Goal: Information Seeking & Learning: Check status

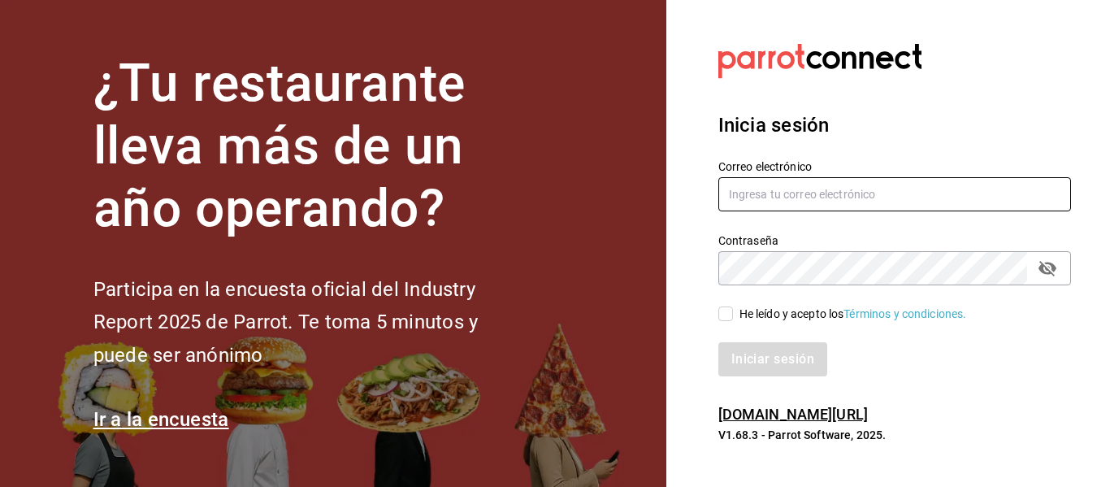
type input "multiuser@dairy.com"
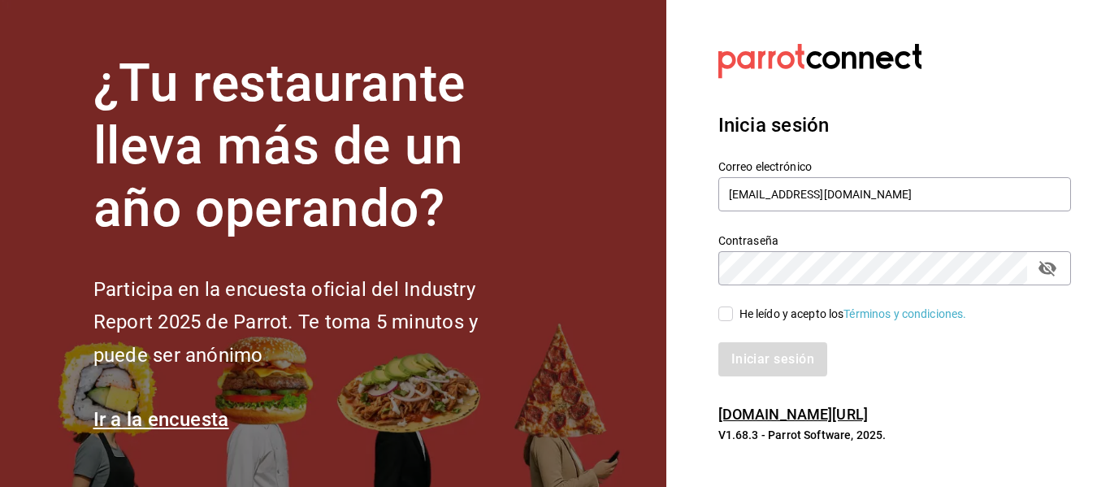
click at [774, 316] on div "He leído y acepto los Términos y condiciones." at bounding box center [854, 314] width 228 height 17
click at [733, 316] on input "He leído y acepto los Términos y condiciones." at bounding box center [725, 313] width 15 height 15
checkbox input "true"
click at [762, 362] on button "Iniciar sesión" at bounding box center [773, 359] width 111 height 34
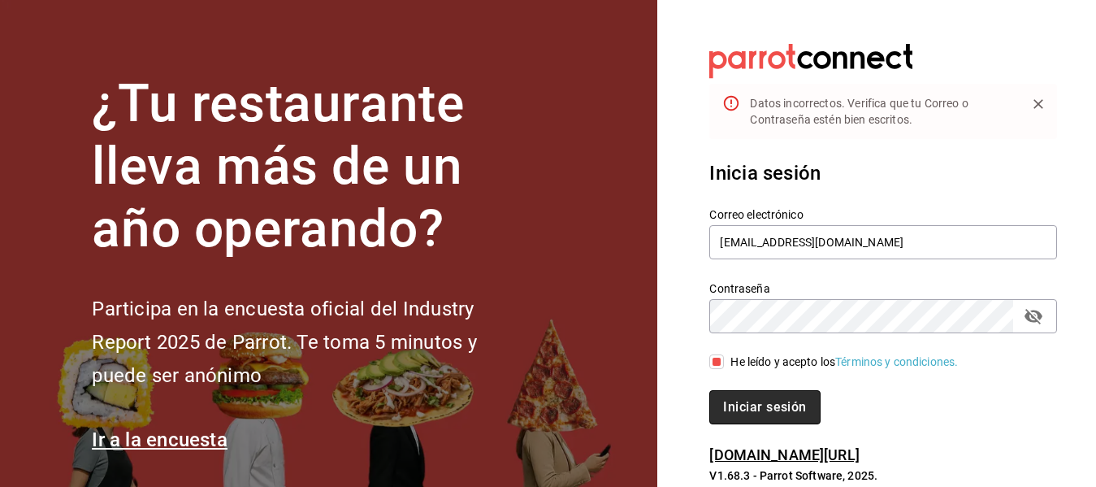
click at [772, 403] on button "Iniciar sesión" at bounding box center [764, 407] width 111 height 34
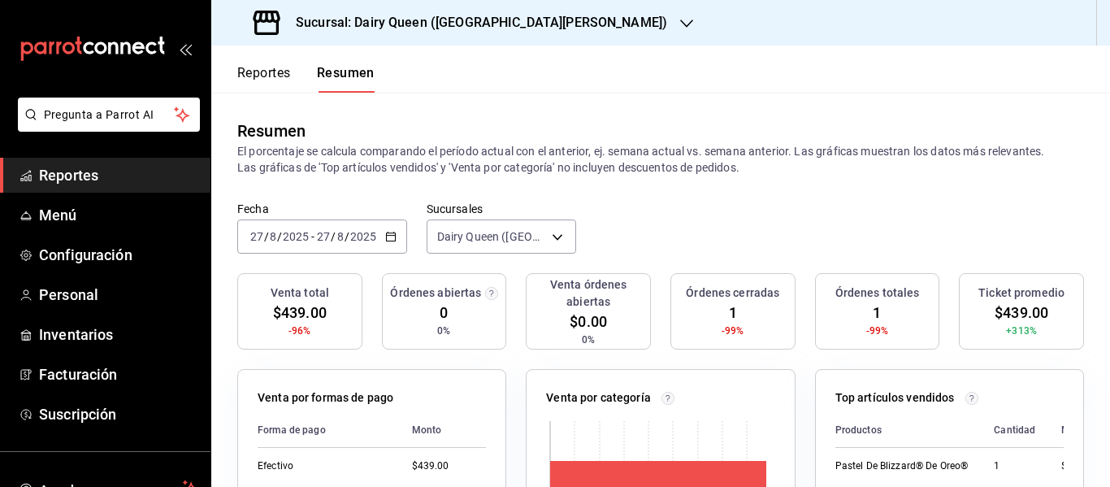
click at [273, 73] on button "Reportes" at bounding box center [264, 79] width 54 height 28
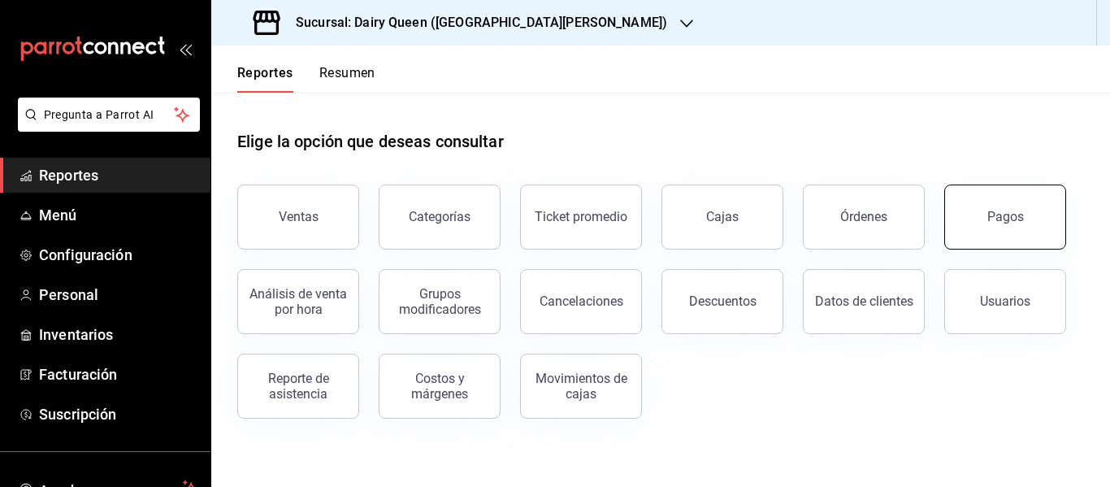
click at [996, 222] on div "Pagos" at bounding box center [1005, 216] width 37 height 15
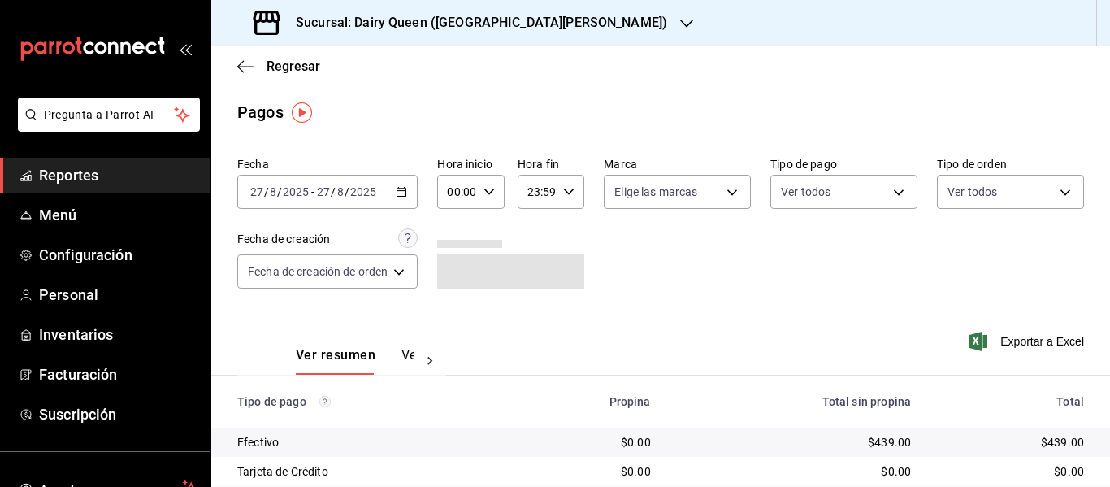
click at [414, 25] on h3 "Sucursal: Dairy Queen ([GEOGRAPHIC_DATA][PERSON_NAME])" at bounding box center [475, 23] width 384 height 20
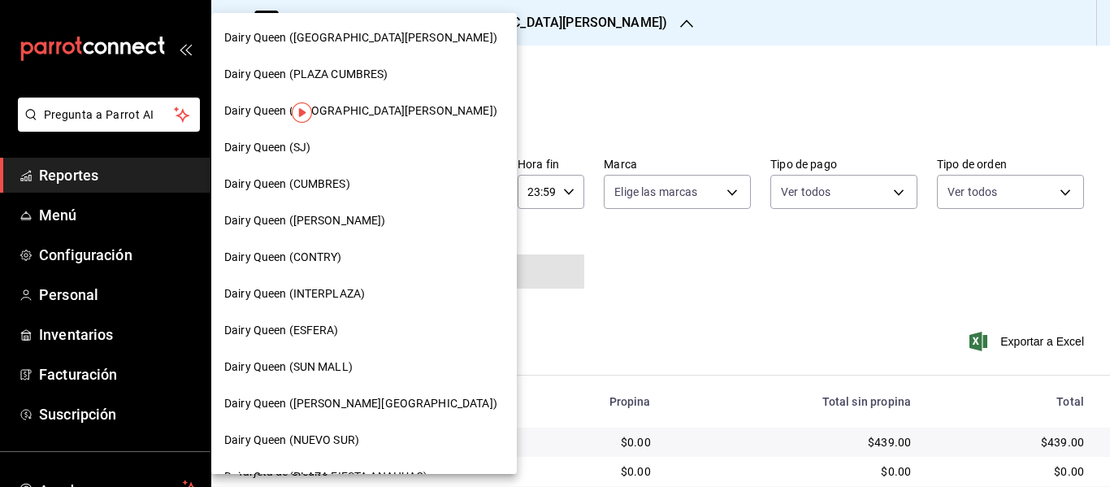
click at [359, 271] on div "Dairy Queen (CONTRY)" at bounding box center [364, 257] width 306 height 37
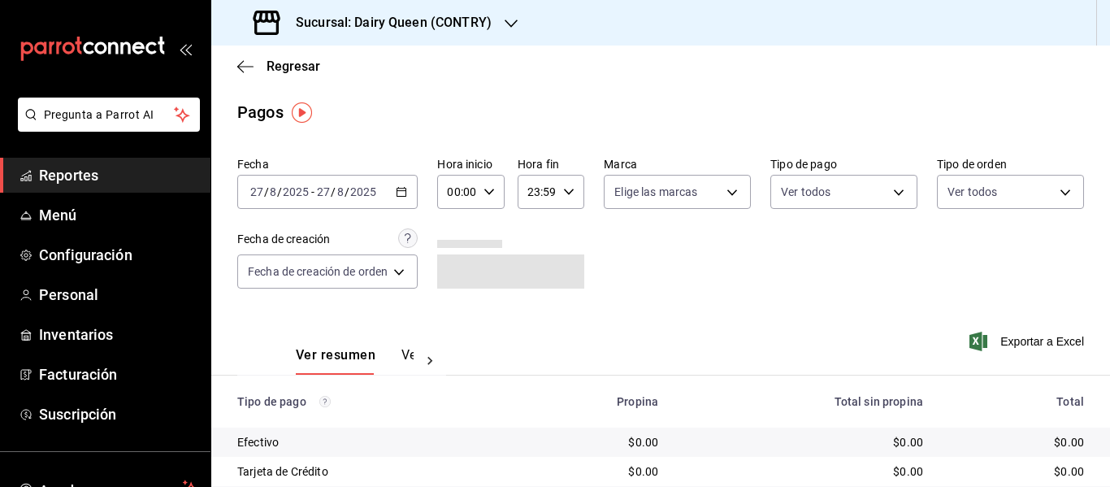
click at [406, 193] on \(Stroke\) "button" at bounding box center [402, 192] width 10 height 9
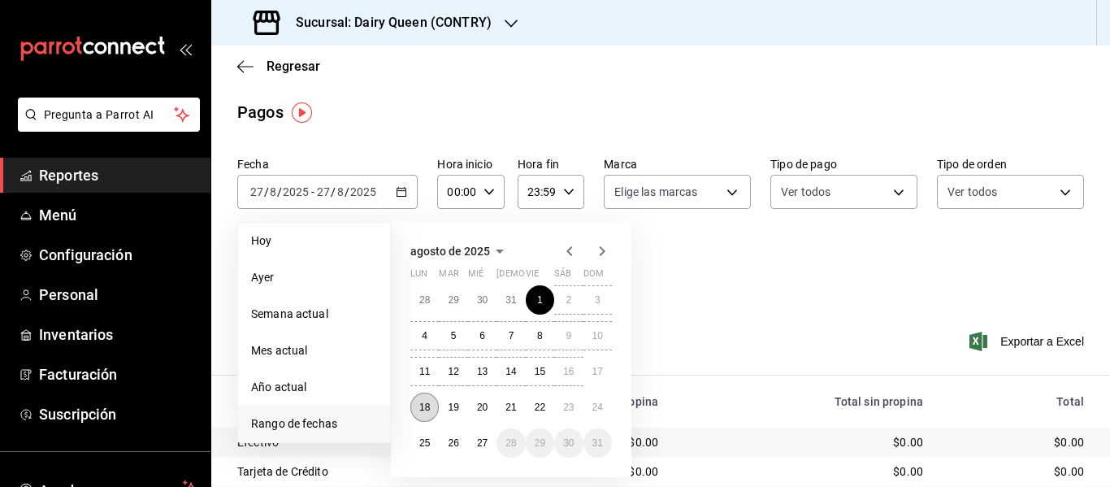
click at [430, 398] on button "18" at bounding box center [424, 407] width 28 height 29
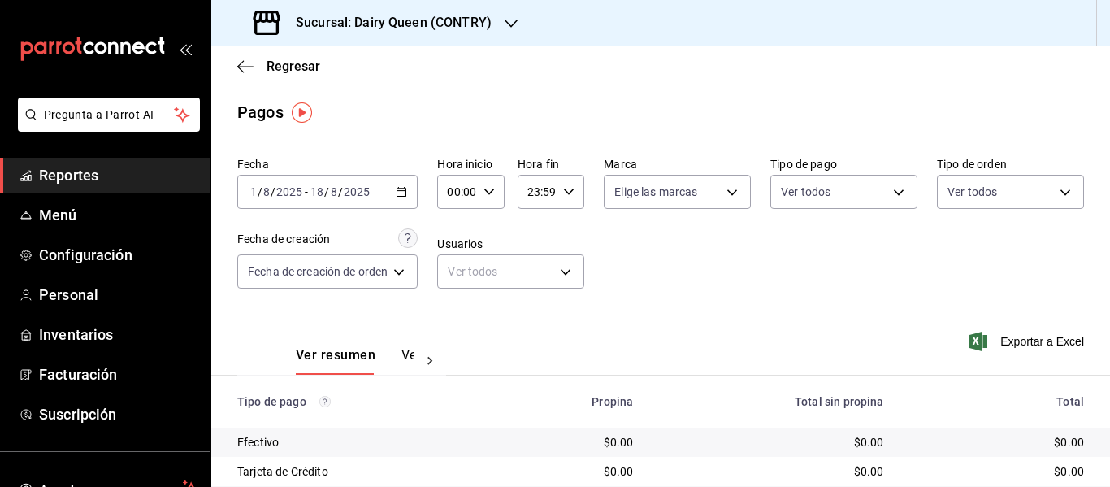
click at [406, 184] on div "[DATE] [DATE] - [DATE] [DATE]" at bounding box center [327, 192] width 180 height 34
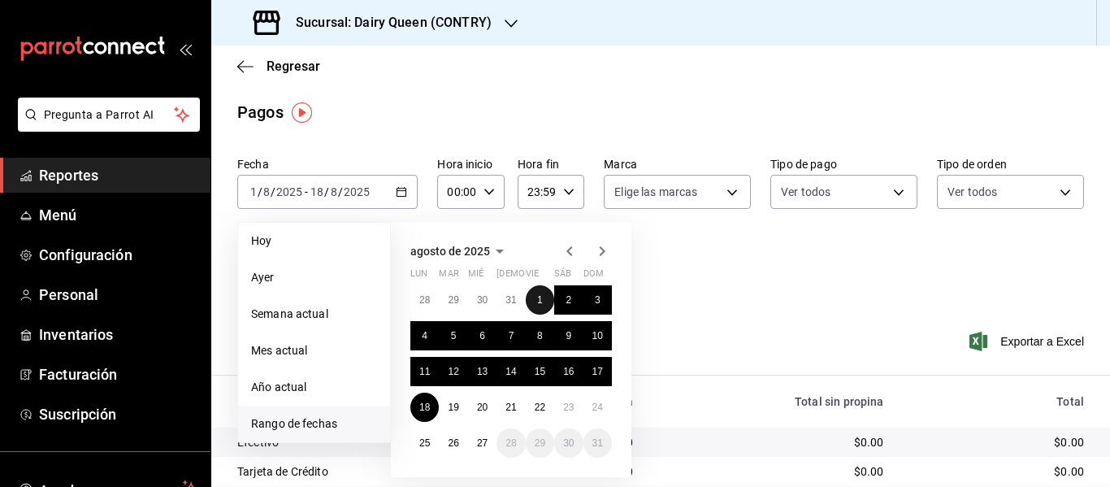
click at [535, 297] on button "1" at bounding box center [540, 299] width 28 height 29
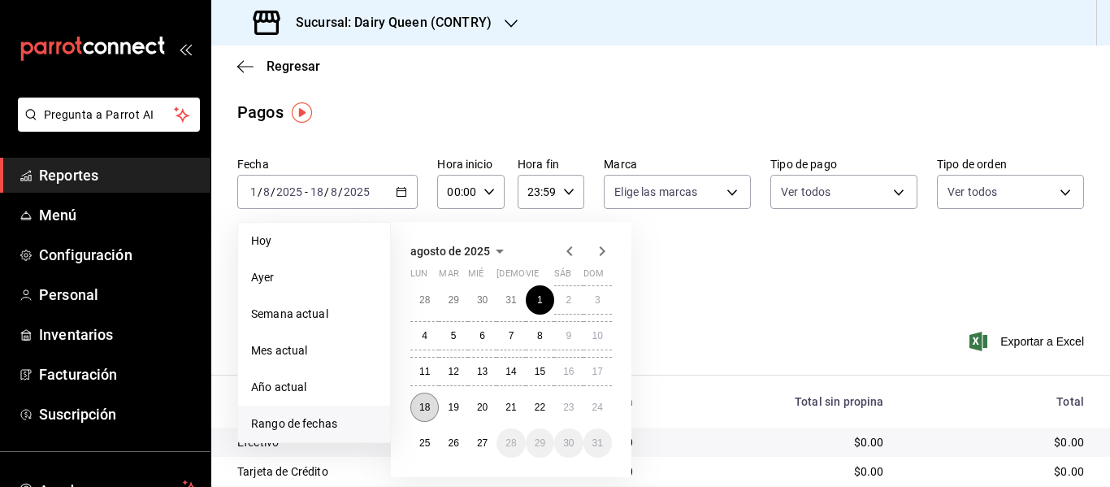
click at [436, 413] on button "18" at bounding box center [424, 407] width 28 height 29
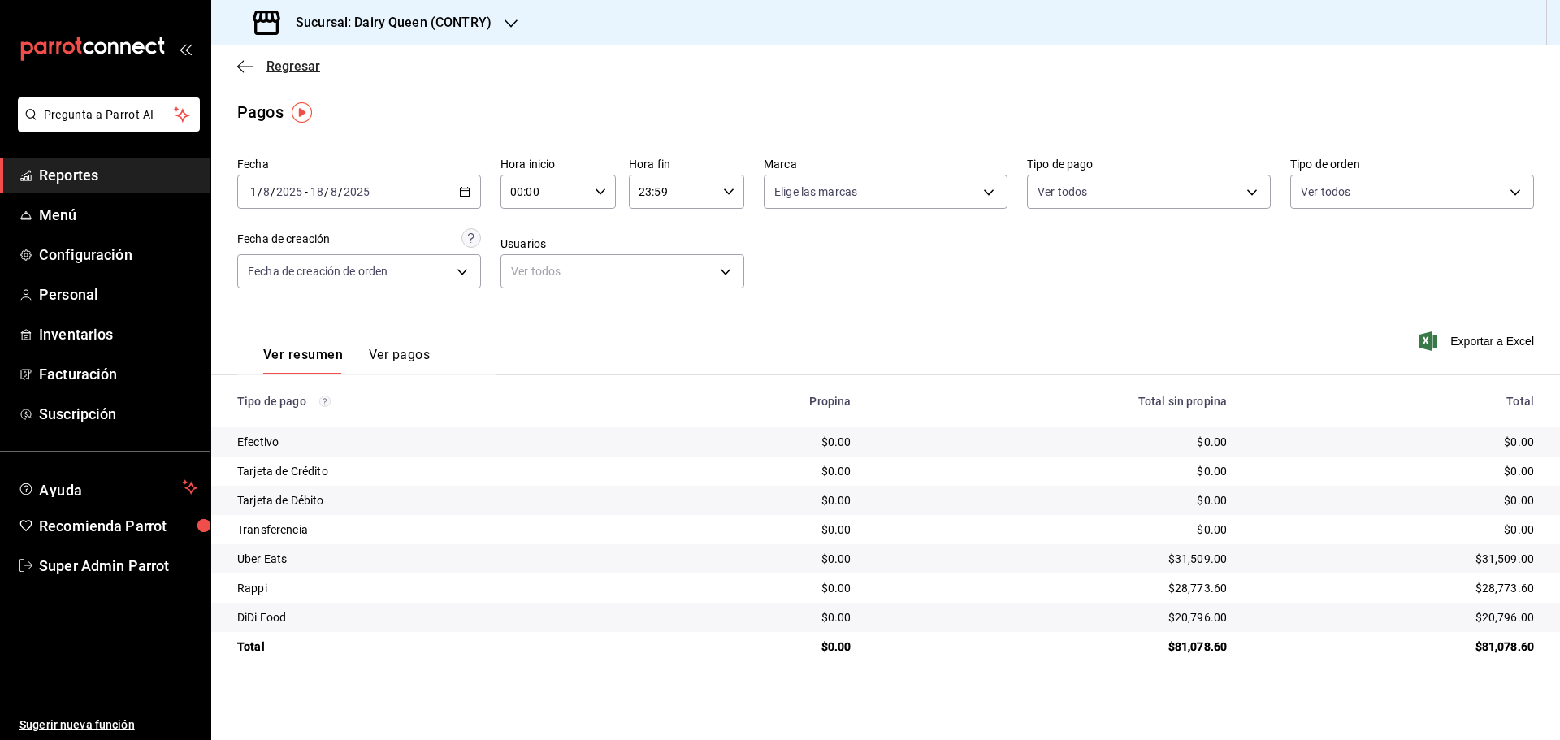
click at [285, 63] on span "Regresar" at bounding box center [294, 66] width 54 height 15
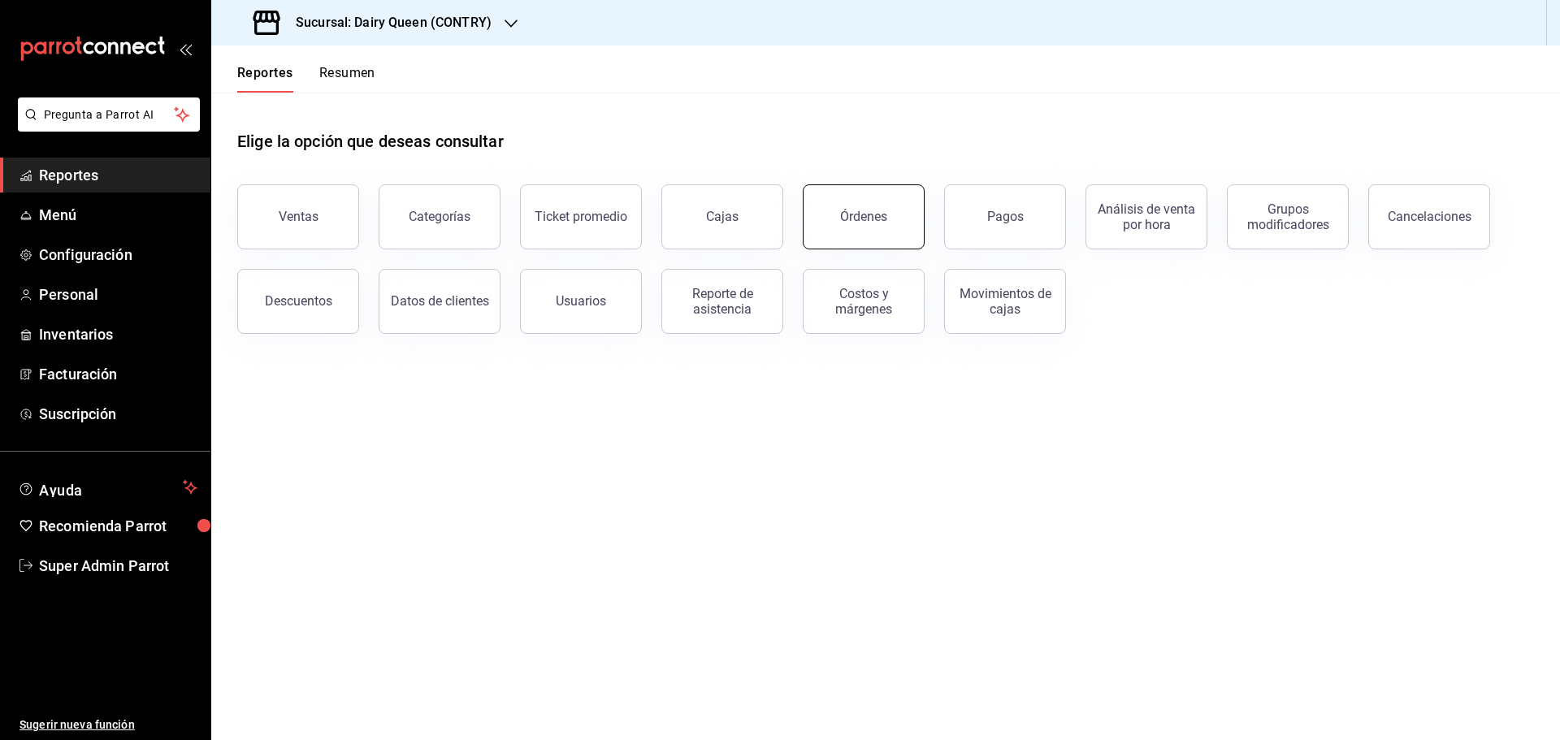
click at [842, 236] on button "Órdenes" at bounding box center [864, 216] width 122 height 65
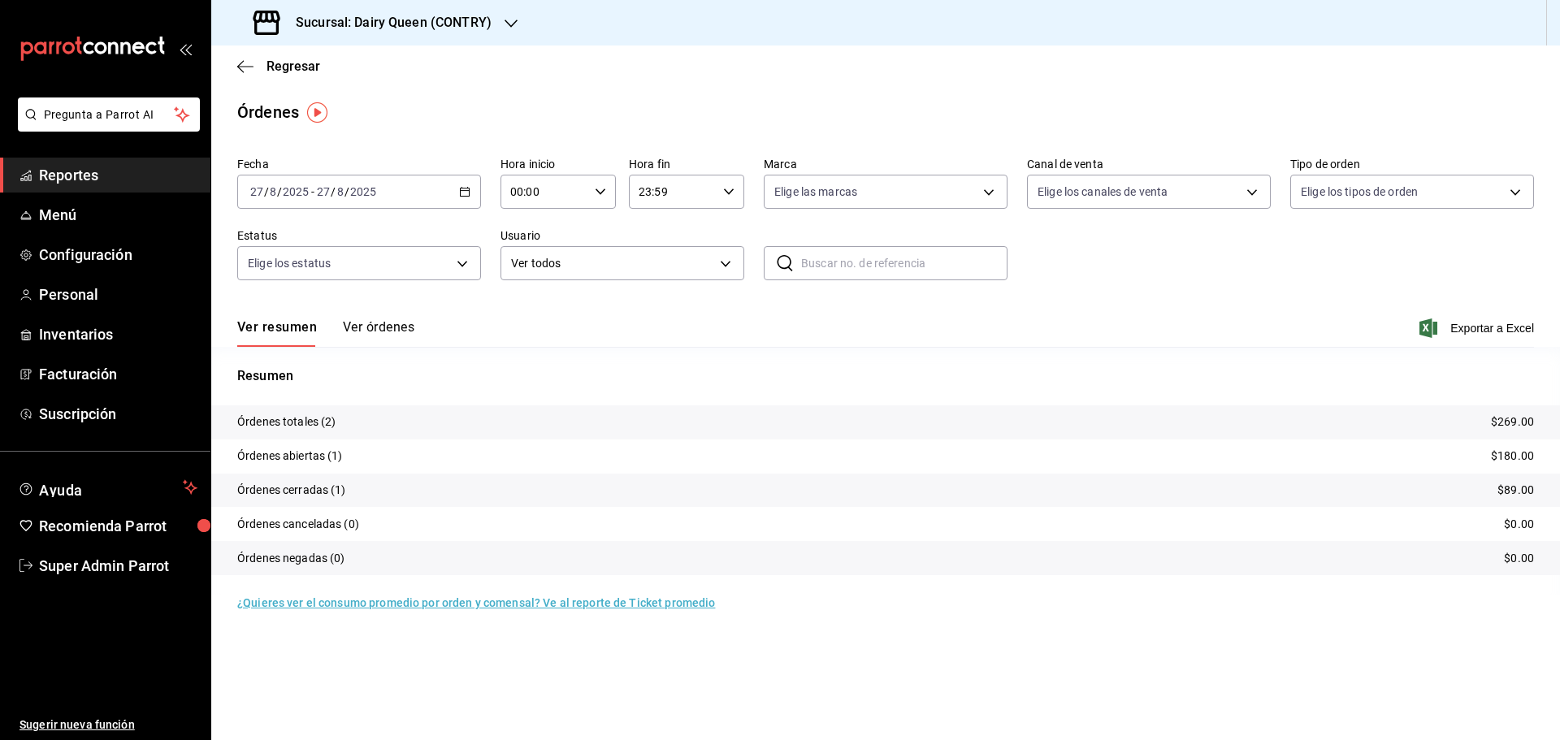
click at [467, 190] on icon "button" at bounding box center [464, 191] width 11 height 11
click at [457, 193] on div "[DATE] [DATE] - [DATE] [DATE]" at bounding box center [359, 192] width 244 height 34
click at [320, 427] on span "Rango de fechas" at bounding box center [314, 423] width 126 height 17
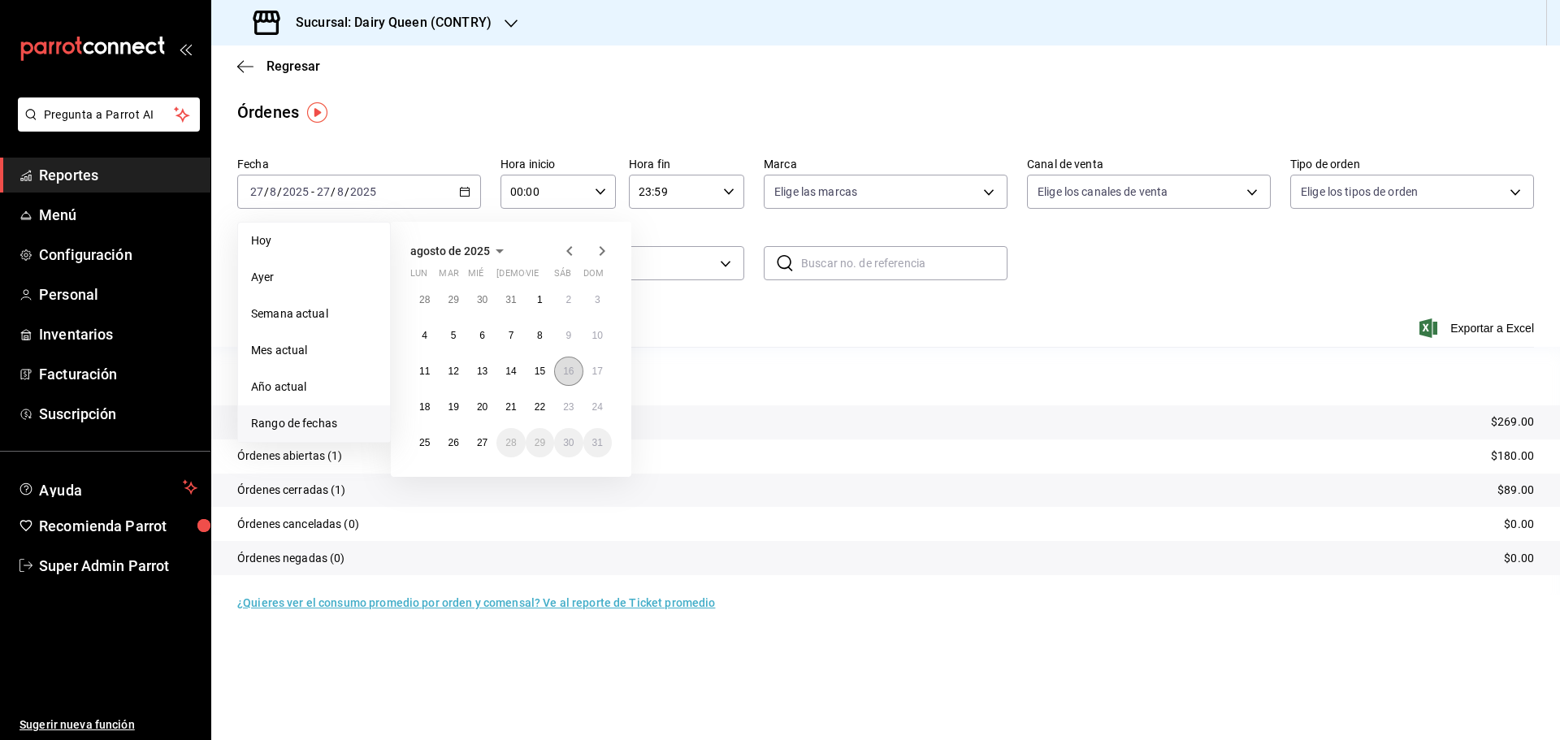
click at [559, 375] on button "16" at bounding box center [568, 371] width 28 height 29
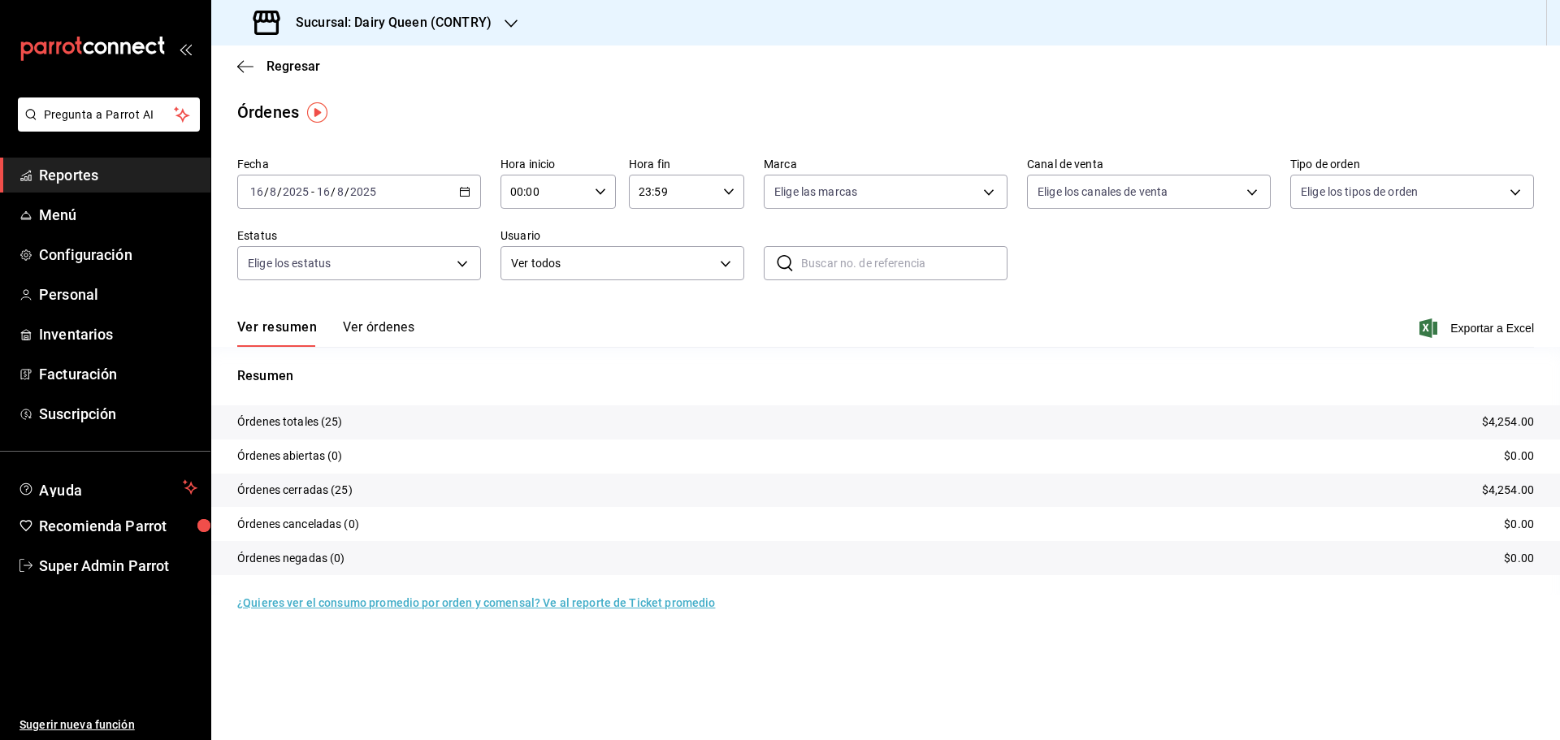
click at [375, 330] on button "Ver órdenes" at bounding box center [379, 333] width 72 height 28
